Goal: Navigation & Orientation: Understand site structure

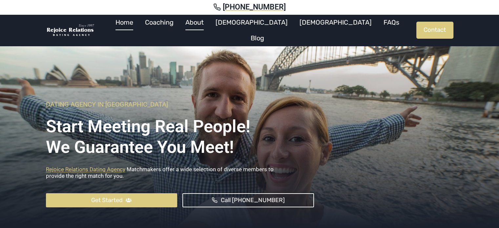
click at [210, 29] on link "About" at bounding box center [195, 22] width 30 height 16
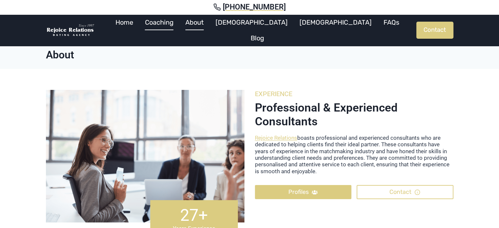
click at [180, 27] on link "Coaching" at bounding box center [159, 22] width 40 height 16
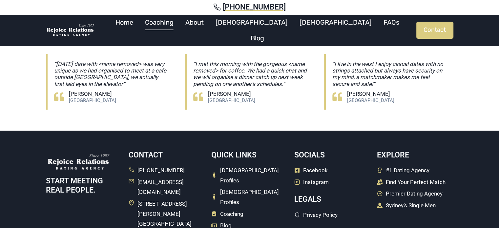
scroll to position [1328, 0]
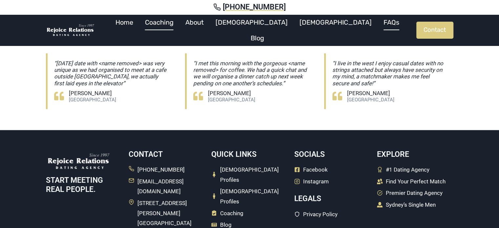
click at [378, 28] on link "FAQs" at bounding box center [392, 22] width 28 height 16
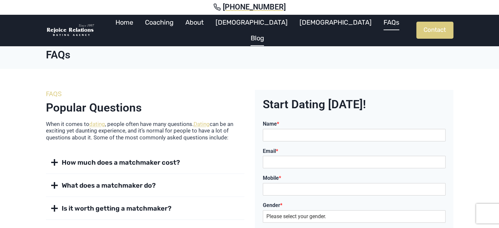
click at [270, 30] on link "Blog" at bounding box center [257, 38] width 25 height 16
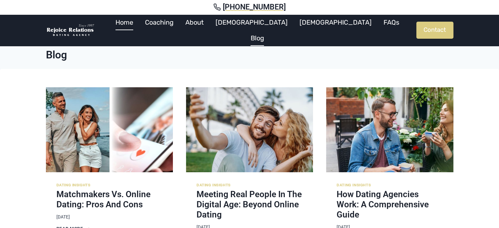
click at [139, 28] on link "Home" at bounding box center [125, 22] width 30 height 16
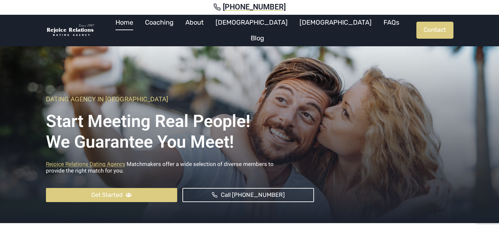
click at [69, 31] on img at bounding box center [70, 30] width 49 height 13
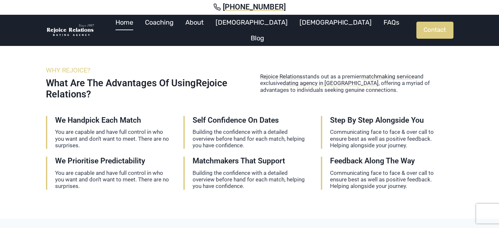
scroll to position [989, 0]
